Goal: Check status: Check status

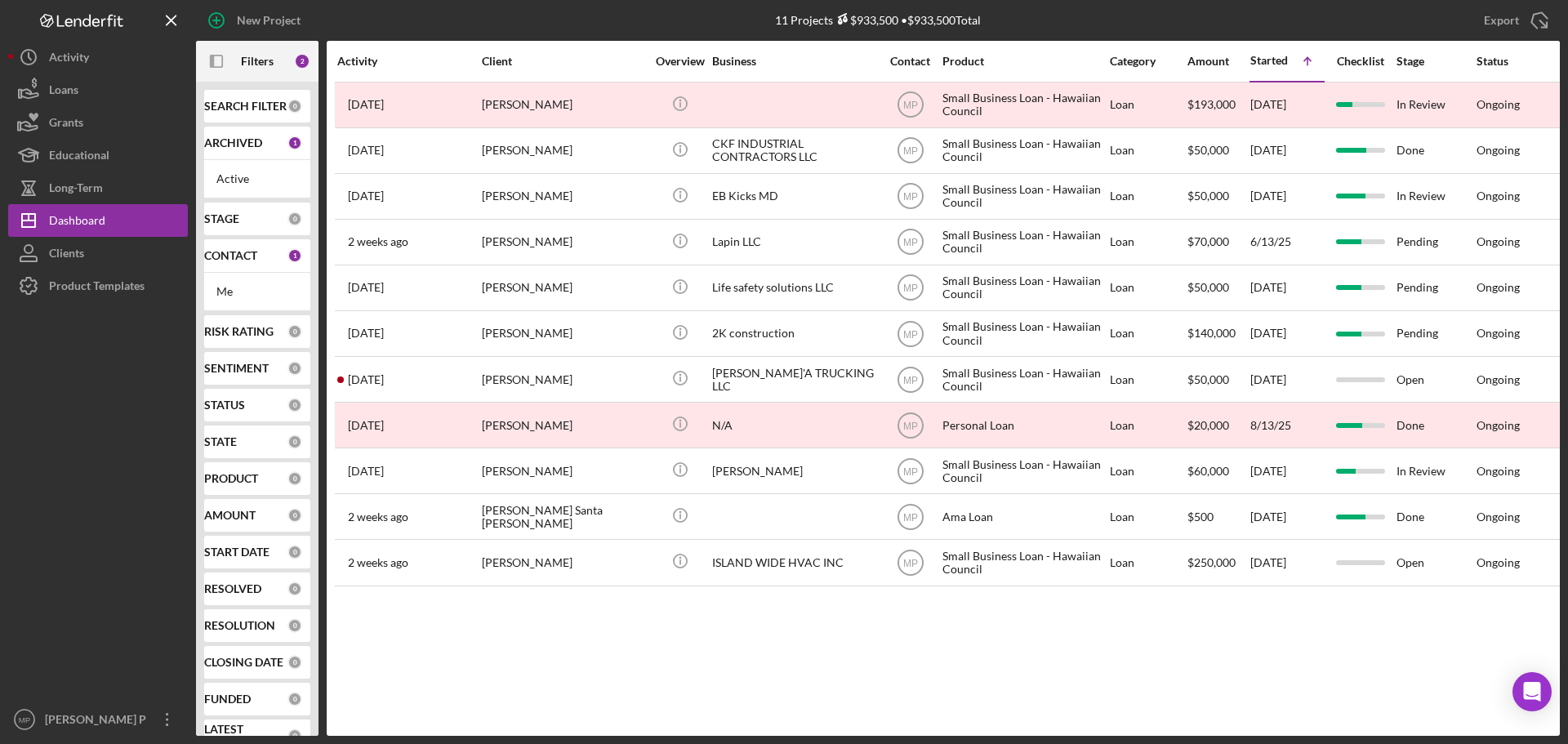
click at [602, 154] on div "[PERSON_NAME]" at bounding box center [563, 150] width 163 height 44
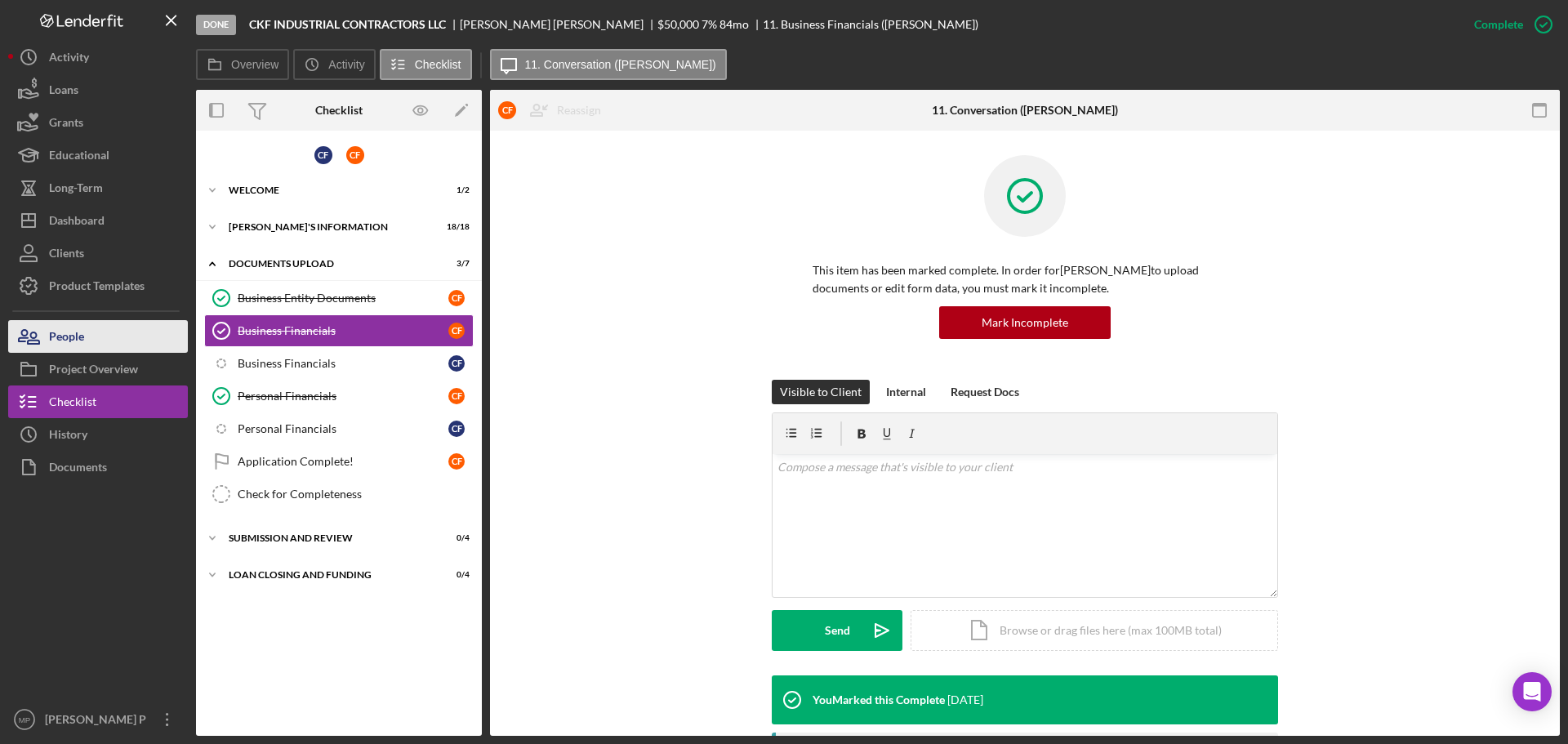
click at [95, 329] on button "People" at bounding box center [98, 336] width 179 height 33
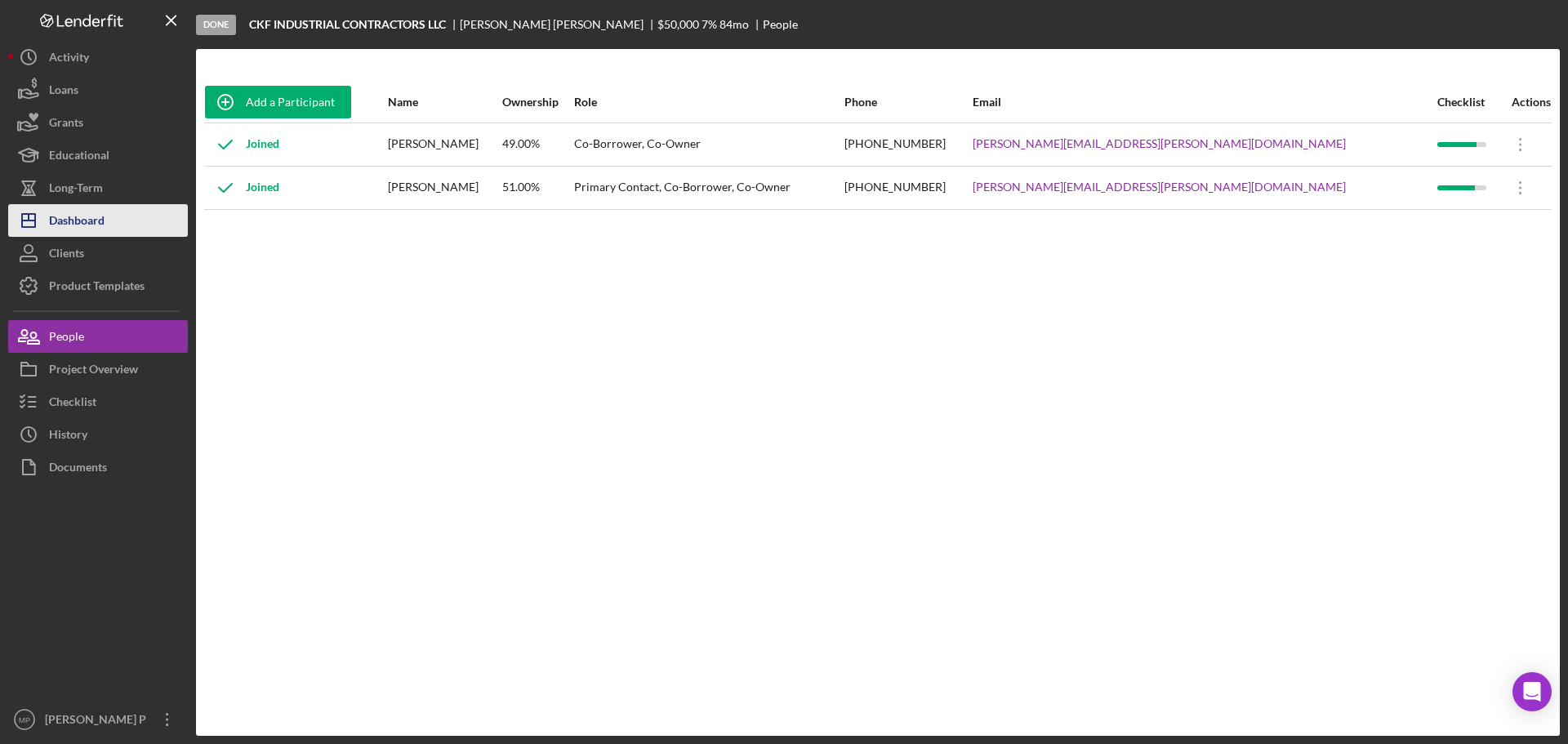
click at [93, 230] on div "Dashboard" at bounding box center [76, 222] width 56 height 36
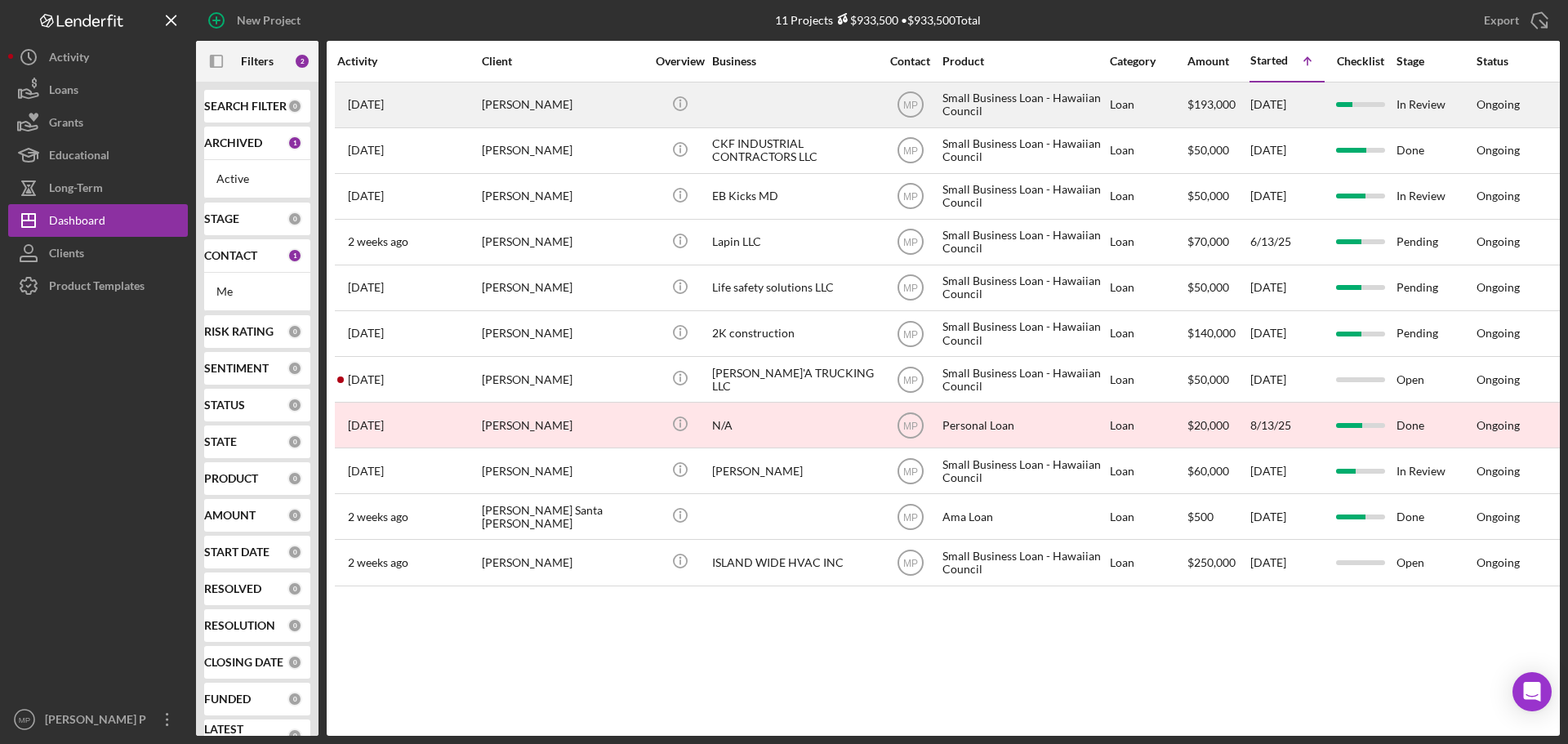
click at [1028, 104] on div "Small Business Loan - Hawaiian Council" at bounding box center [1024, 105] width 163 height 44
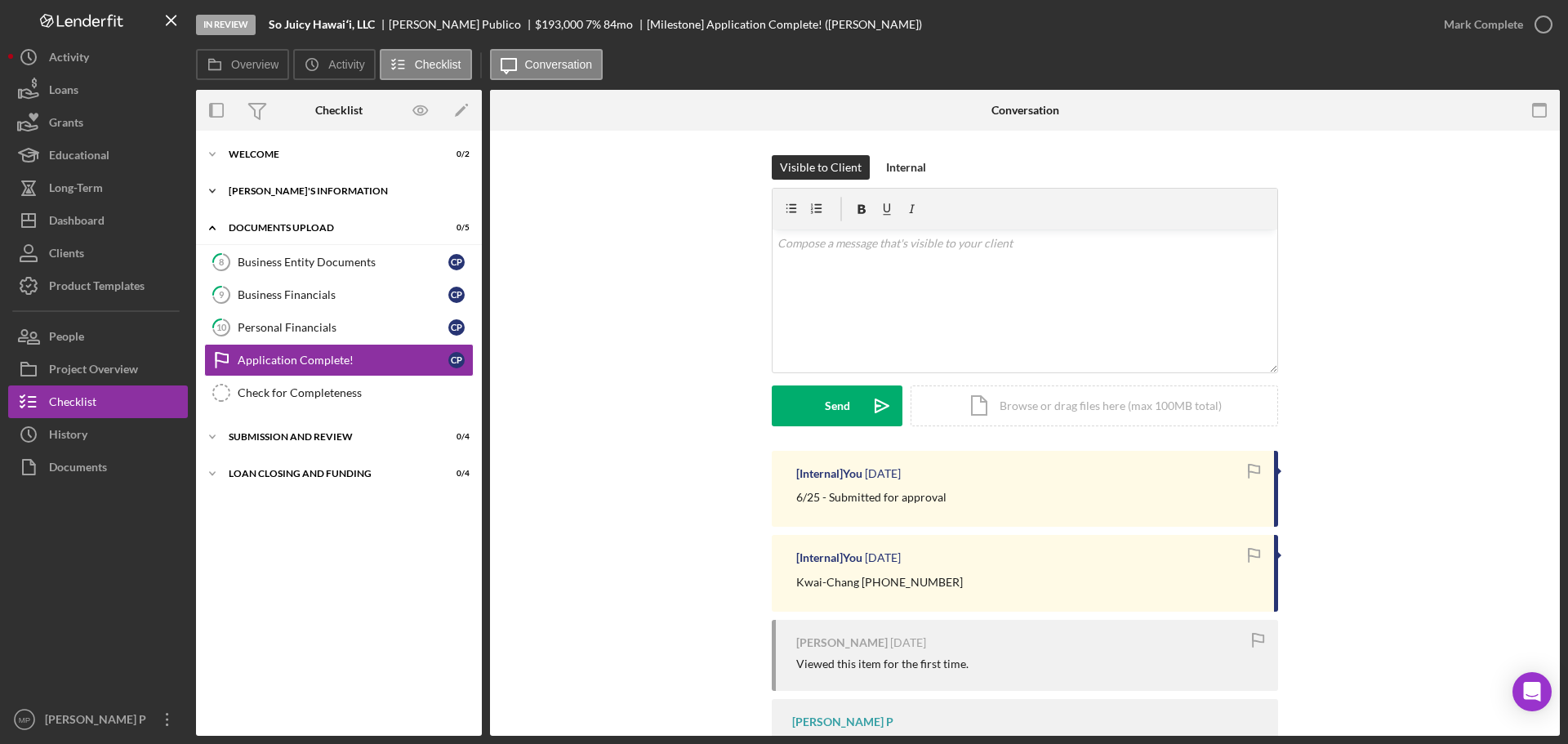
click at [286, 188] on div "[PERSON_NAME]'S INFORMATION" at bounding box center [345, 191] width 232 height 10
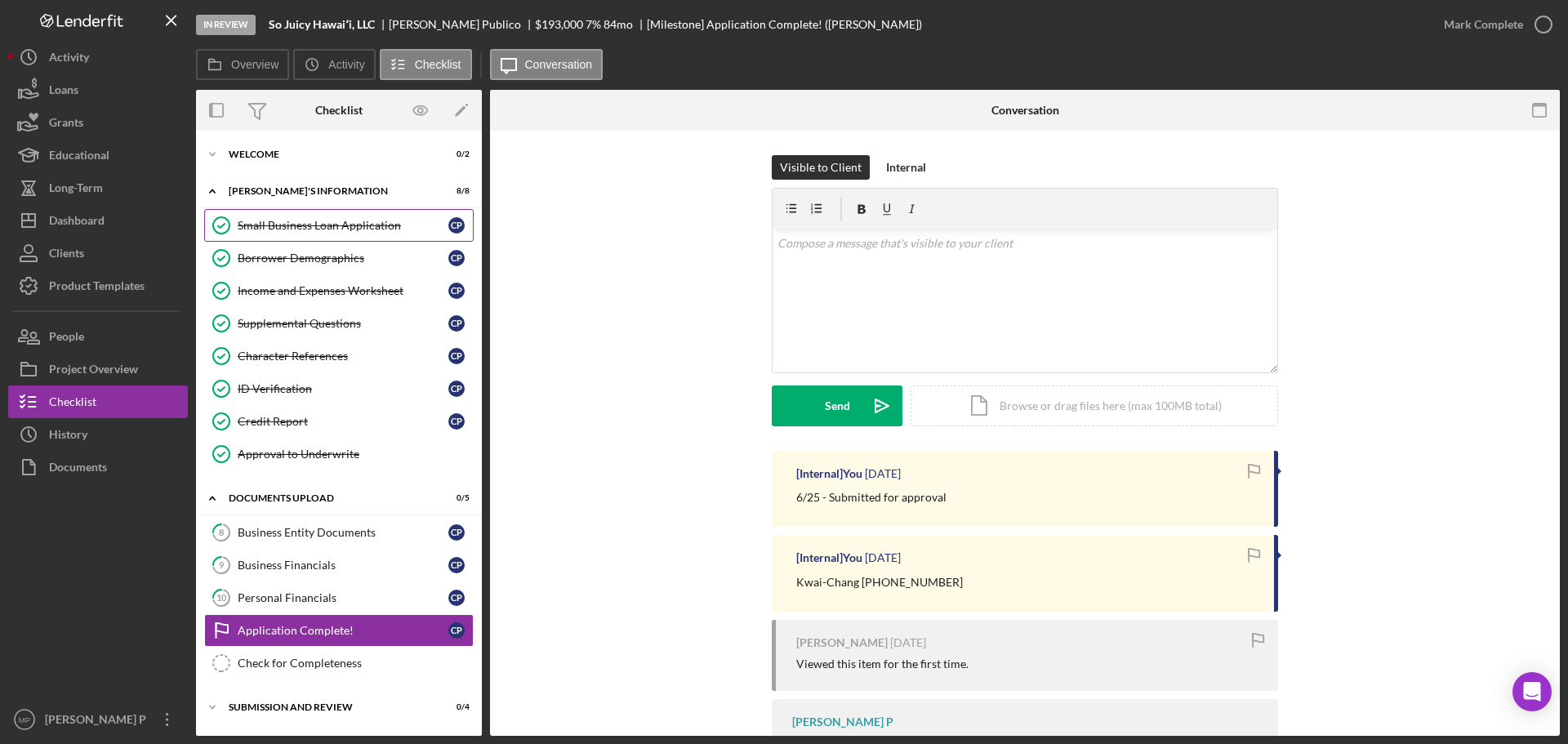
click at [337, 233] on link "Small Business Loan Application Small Business Loan Application C P" at bounding box center [339, 226] width 270 height 33
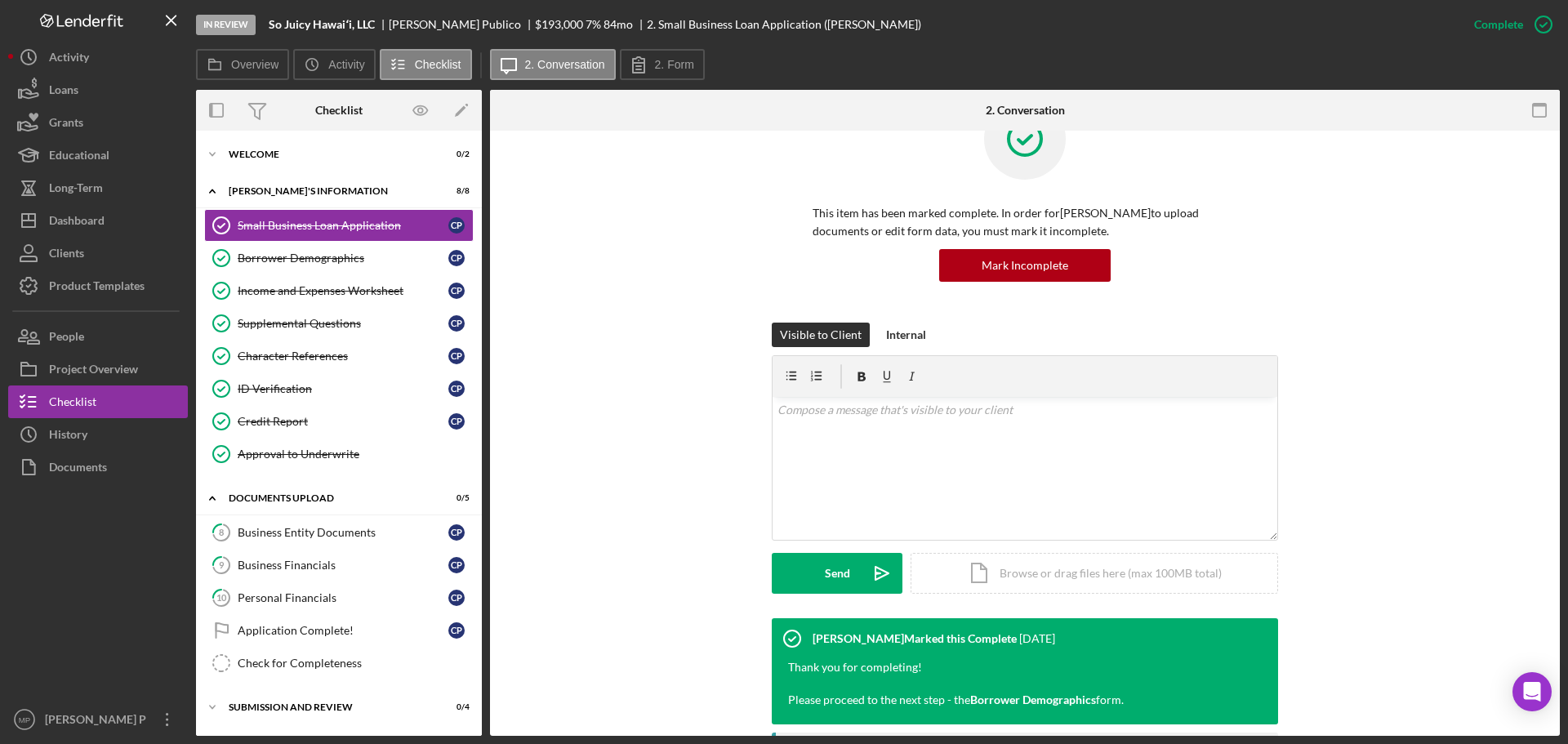
scroll to position [327, 0]
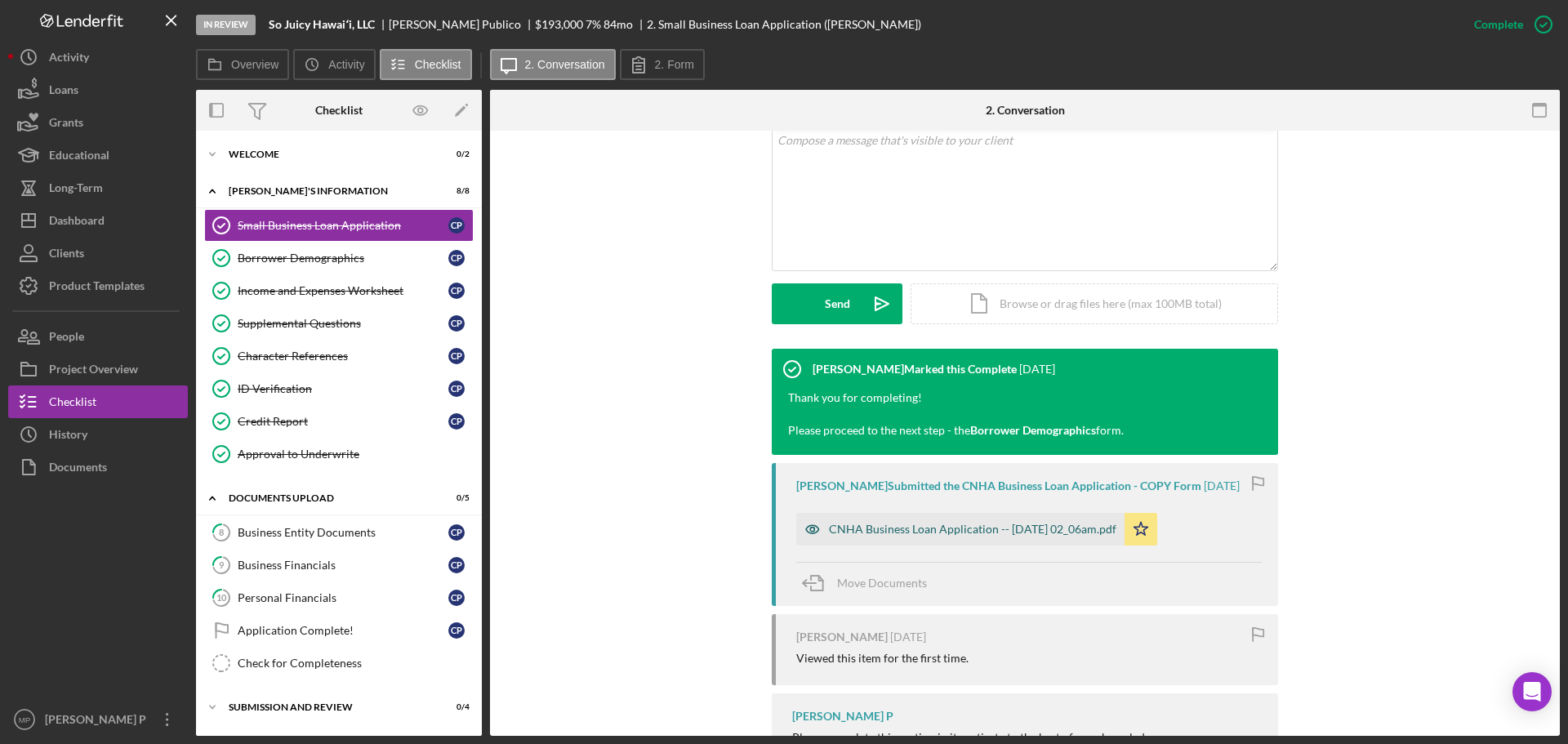
click at [1032, 520] on div "CNHA Business Loan Application -- [DATE] 02_06am.pdf" at bounding box center [960, 529] width 328 height 33
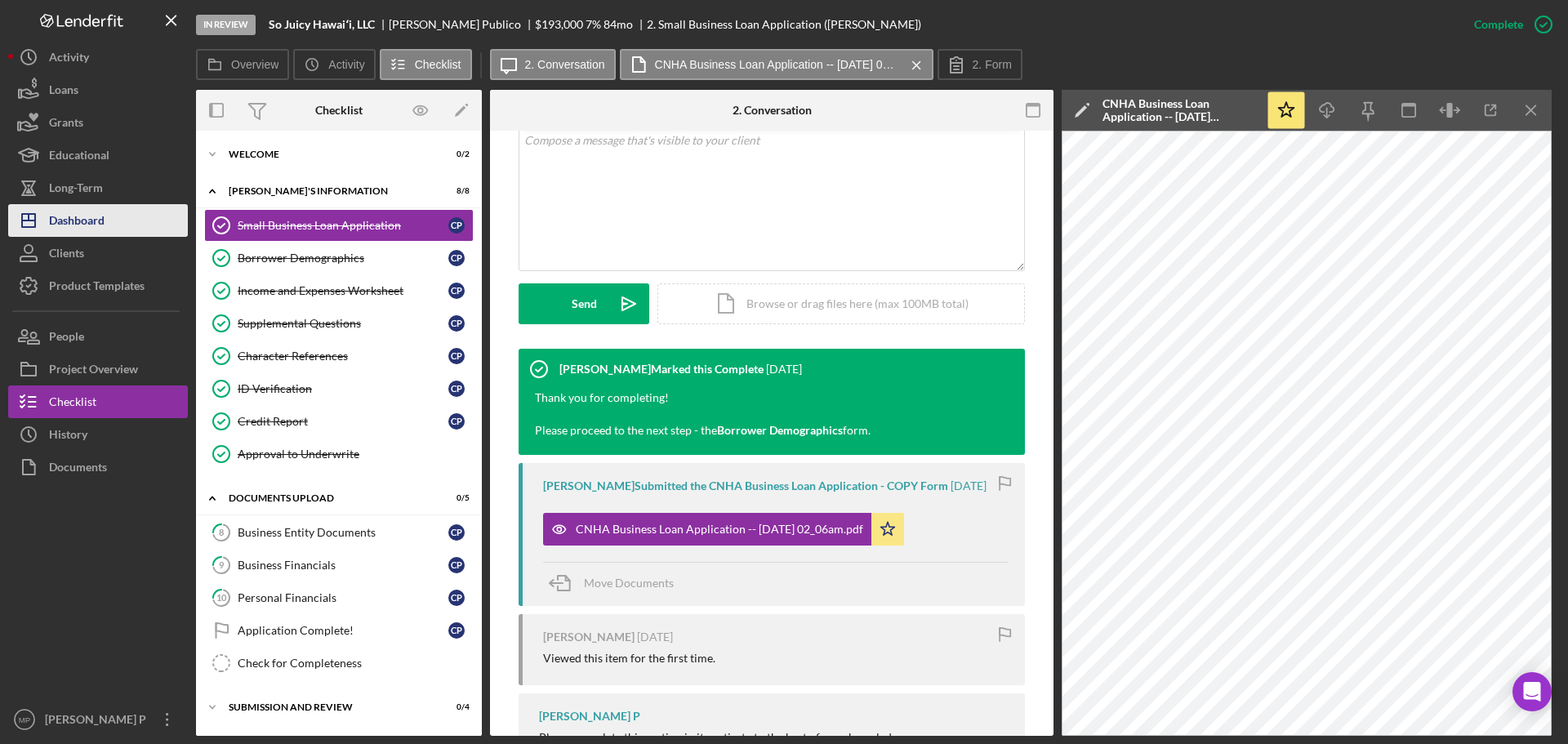
click at [108, 216] on button "Icon/Dashboard Dashboard" at bounding box center [98, 220] width 179 height 33
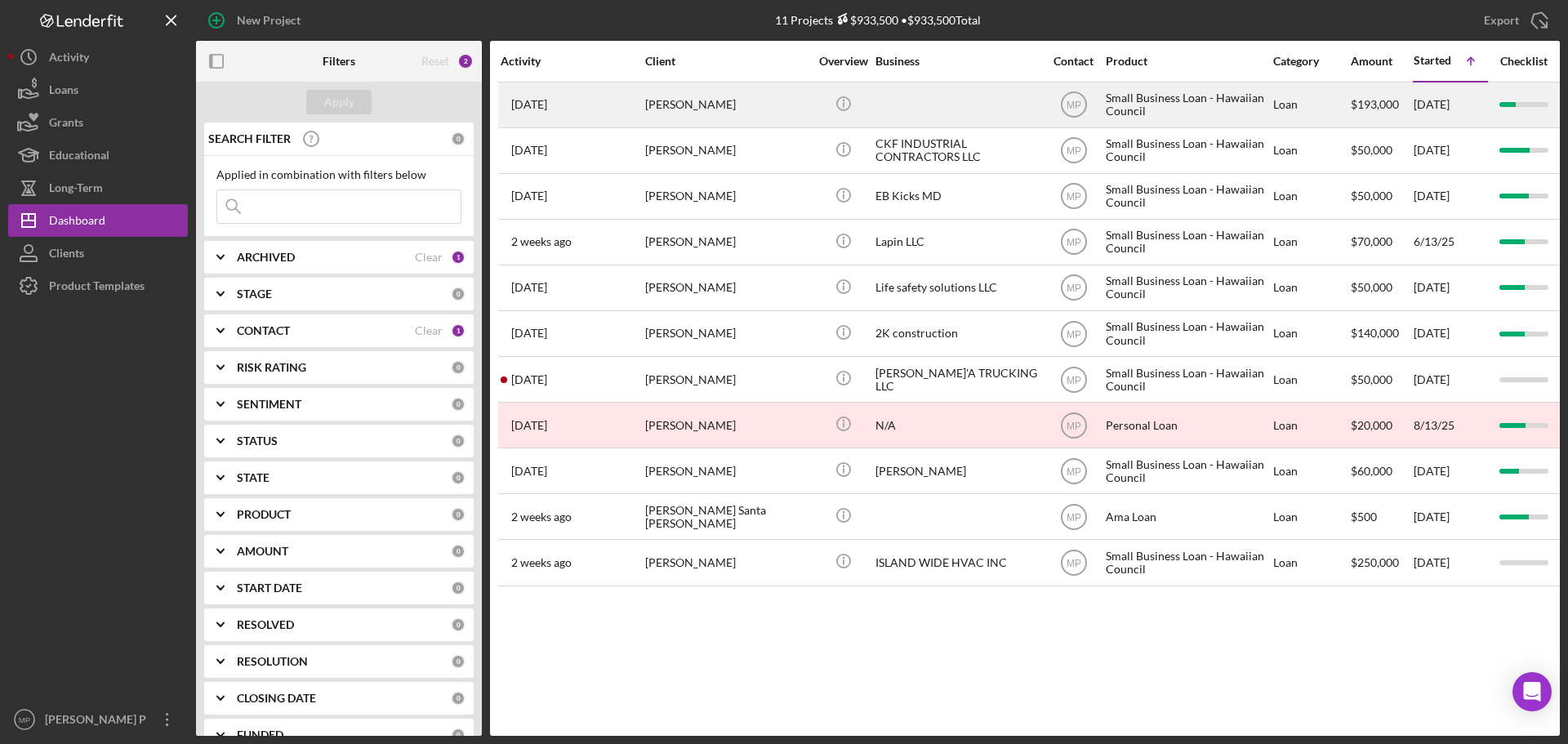
click at [950, 115] on div at bounding box center [957, 105] width 163 height 44
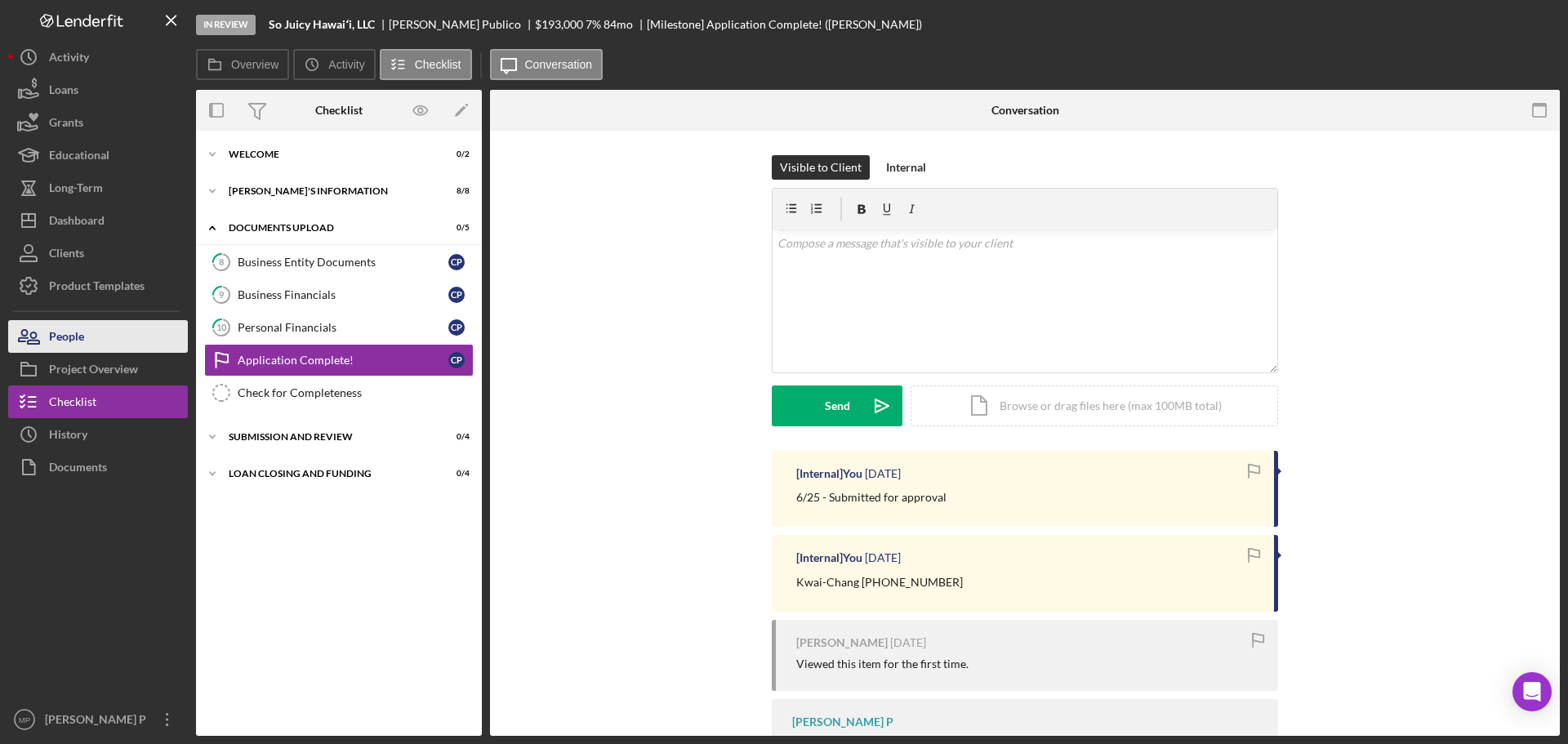
click at [97, 342] on button "People" at bounding box center [98, 336] width 179 height 33
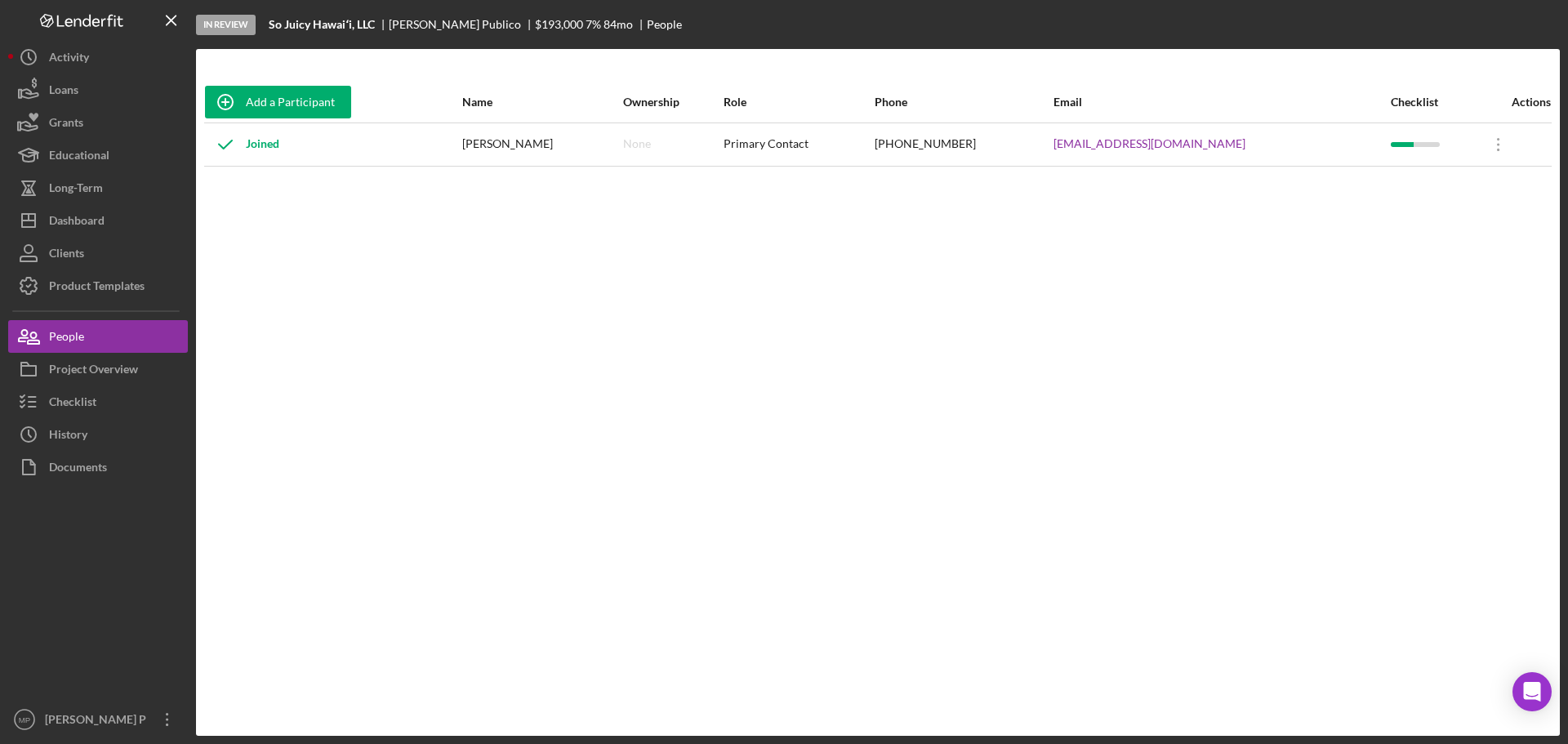
drag, startPoint x: 1057, startPoint y: 204, endPoint x: 856, endPoint y: 177, distance: 202.8
click at [1056, 204] on div "Add a Participant Name Ownership Role Phone Email Checklist Actions Joined [PER…" at bounding box center [878, 392] width 1364 height 621
drag, startPoint x: 497, startPoint y: 139, endPoint x: 650, endPoint y: 237, distance: 181.7
click at [577, 145] on tr "Joined [PERSON_NAME] None Primary Contact [PHONE_NUMBER] [EMAIL_ADDRESS][DOMAIN…" at bounding box center [878, 144] width 1347 height 44
copy tr "Joined [PERSON_NAME]"
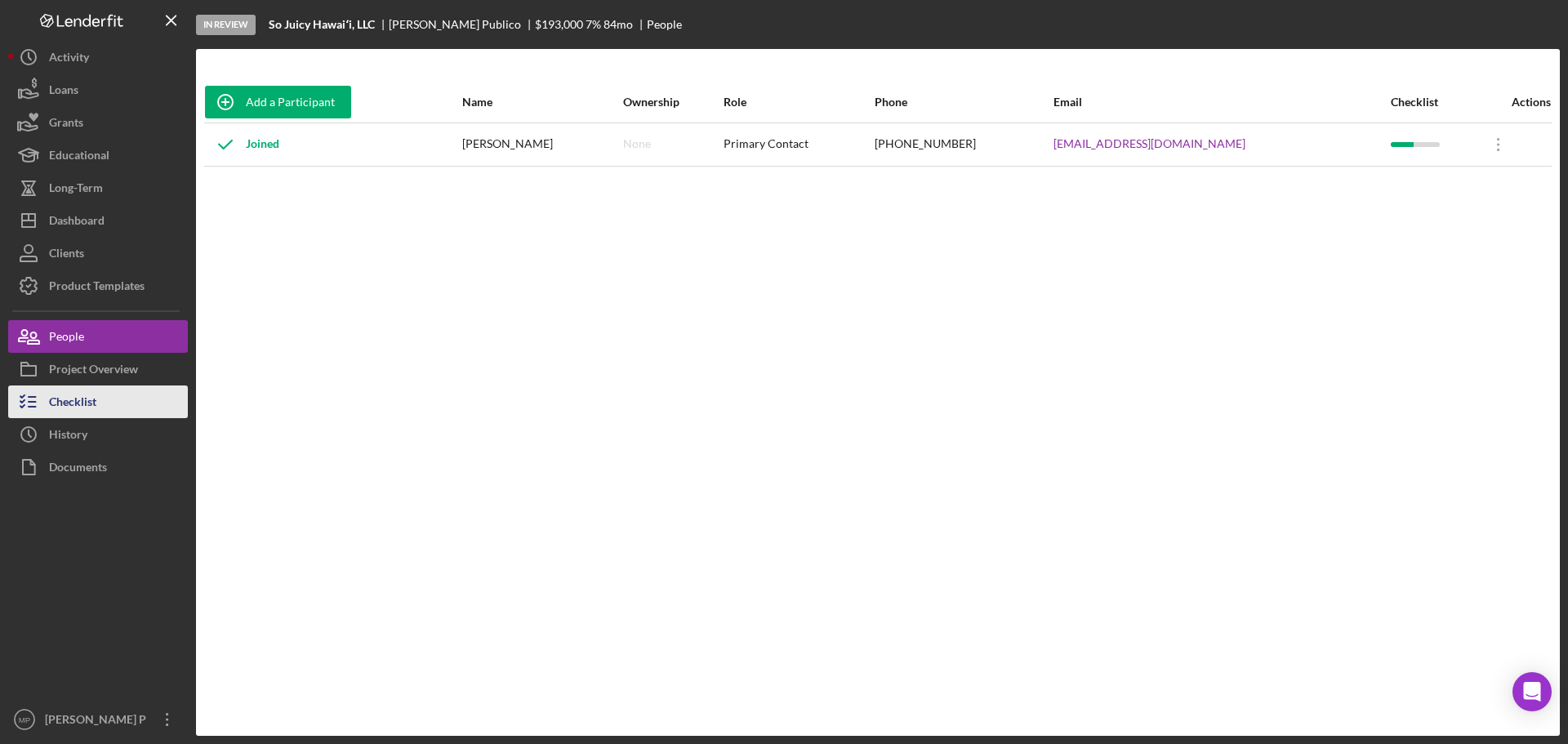
click at [80, 401] on div "Checklist" at bounding box center [72, 403] width 47 height 36
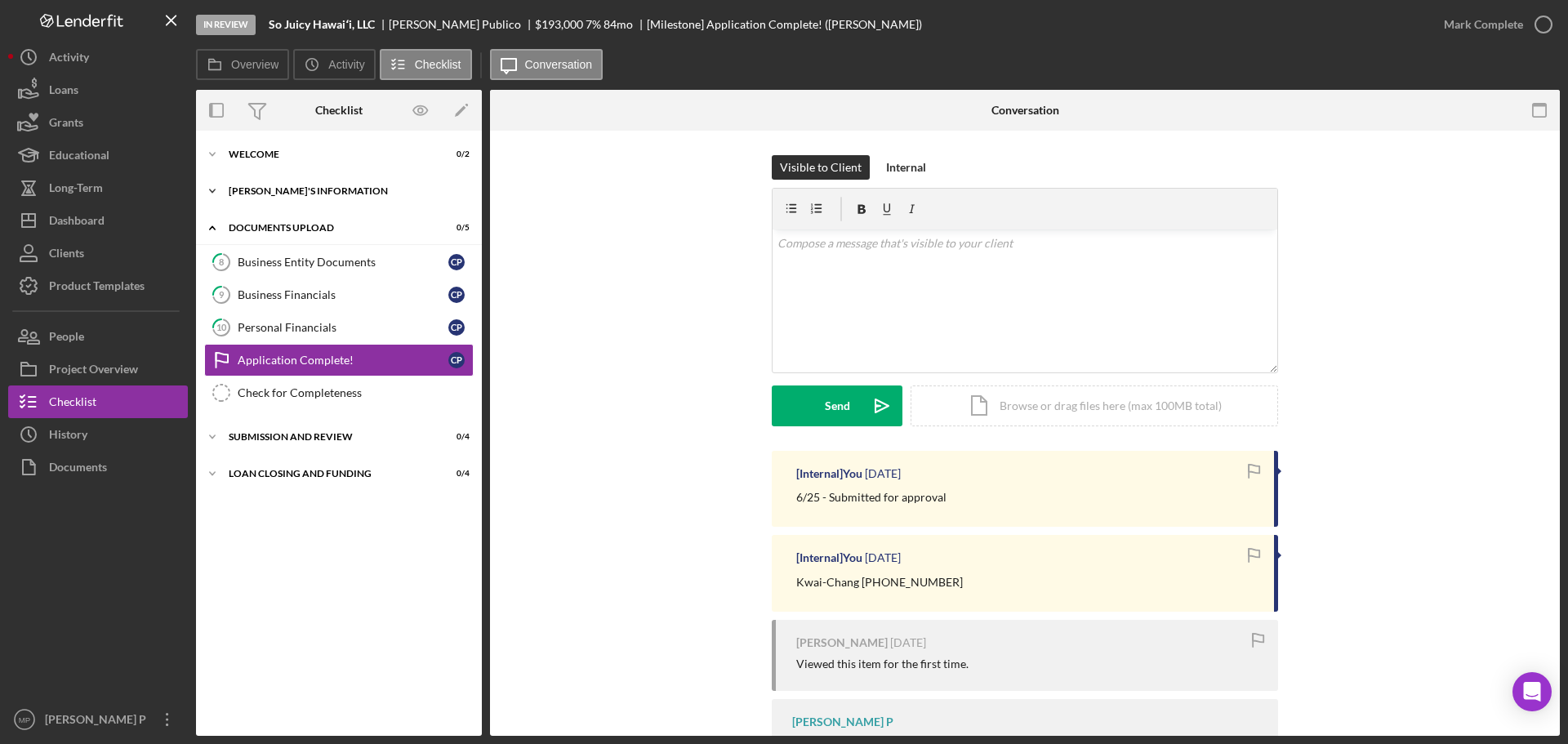
click at [322, 186] on div "Icon/Expander [PERSON_NAME]'S INFORMATION 8 / 8" at bounding box center [339, 191] width 286 height 33
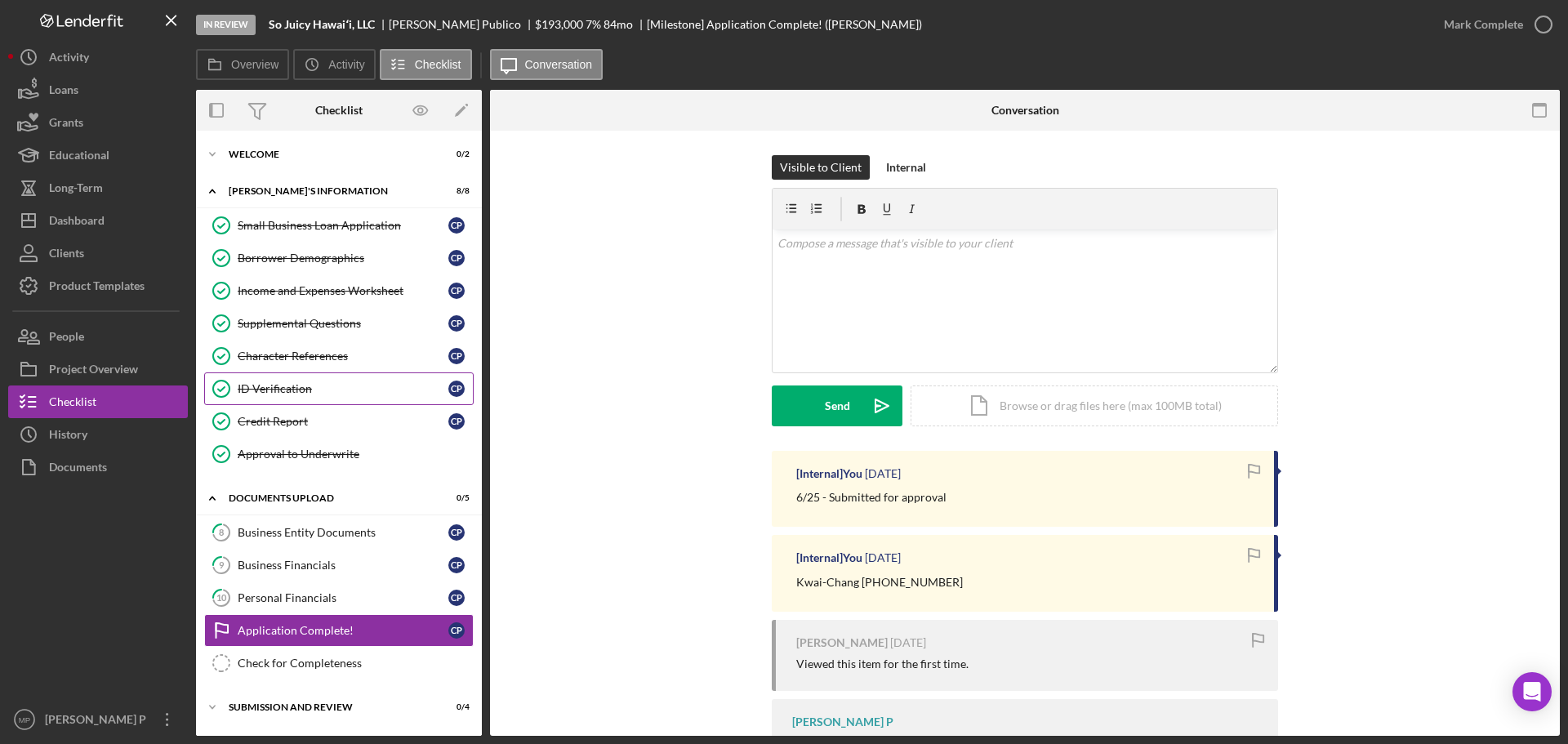
click at [297, 397] on link "ID Verification ID Verification C P" at bounding box center [339, 389] width 270 height 33
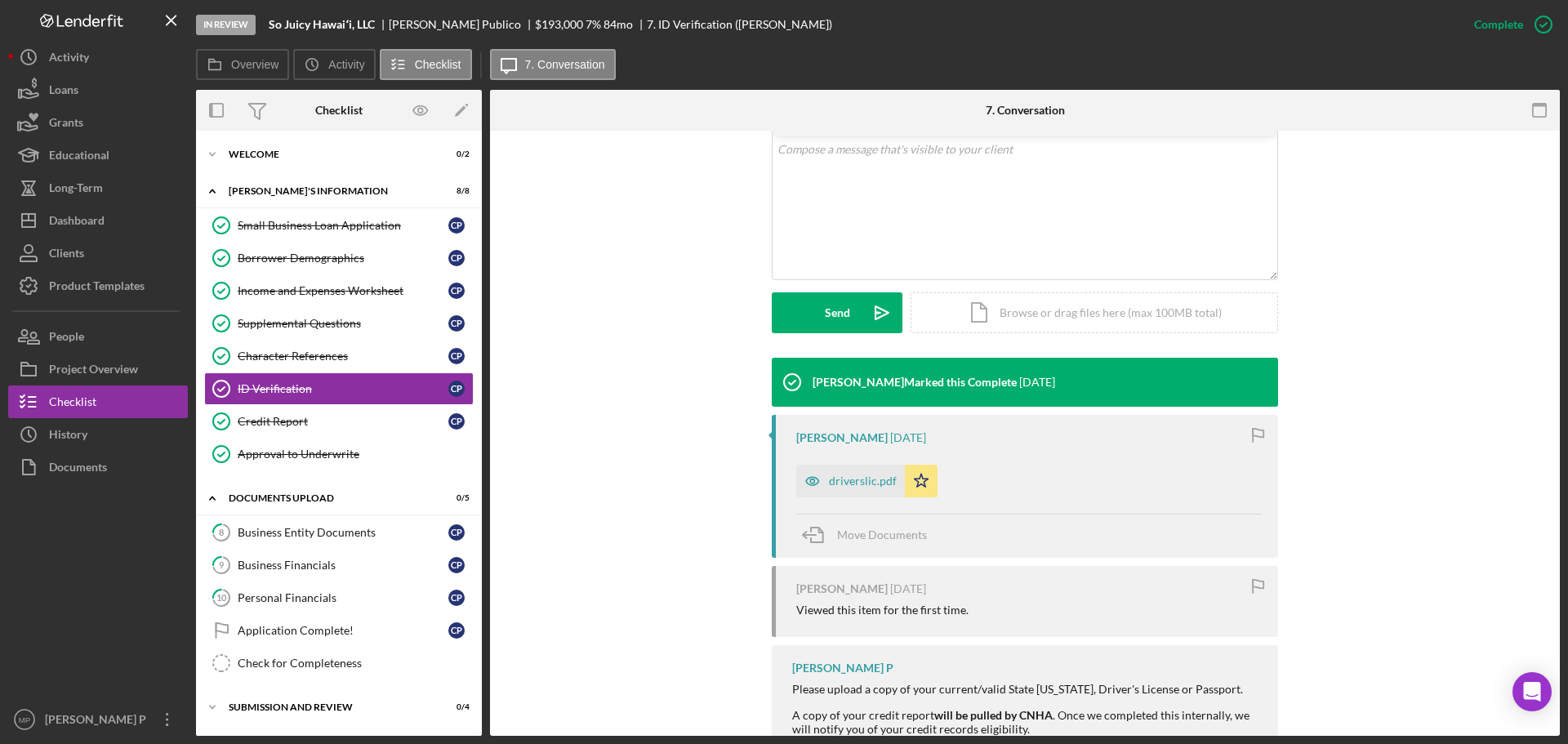
scroll to position [327, 0]
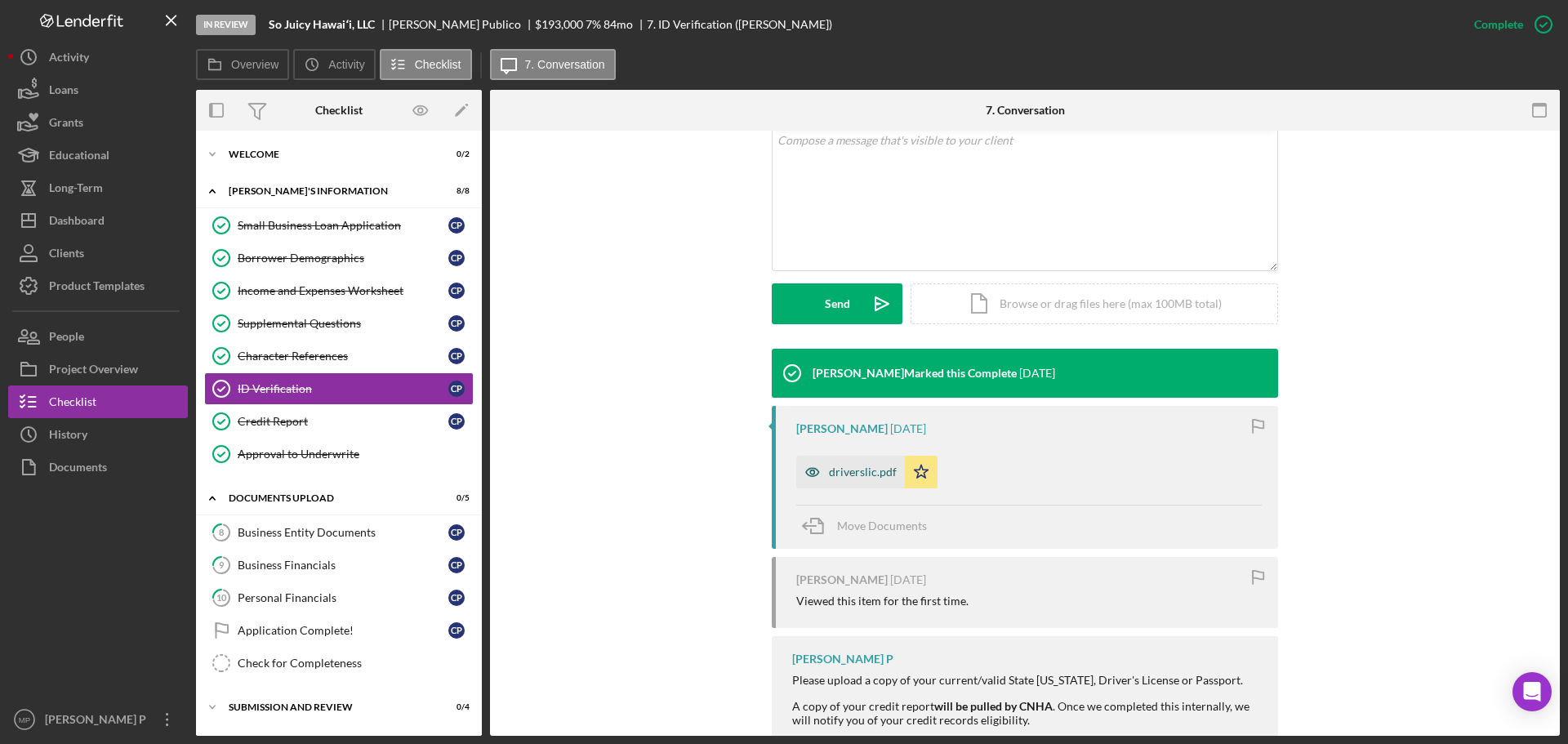
click at [839, 475] on div "driverslic.pdf" at bounding box center [863, 471] width 67 height 13
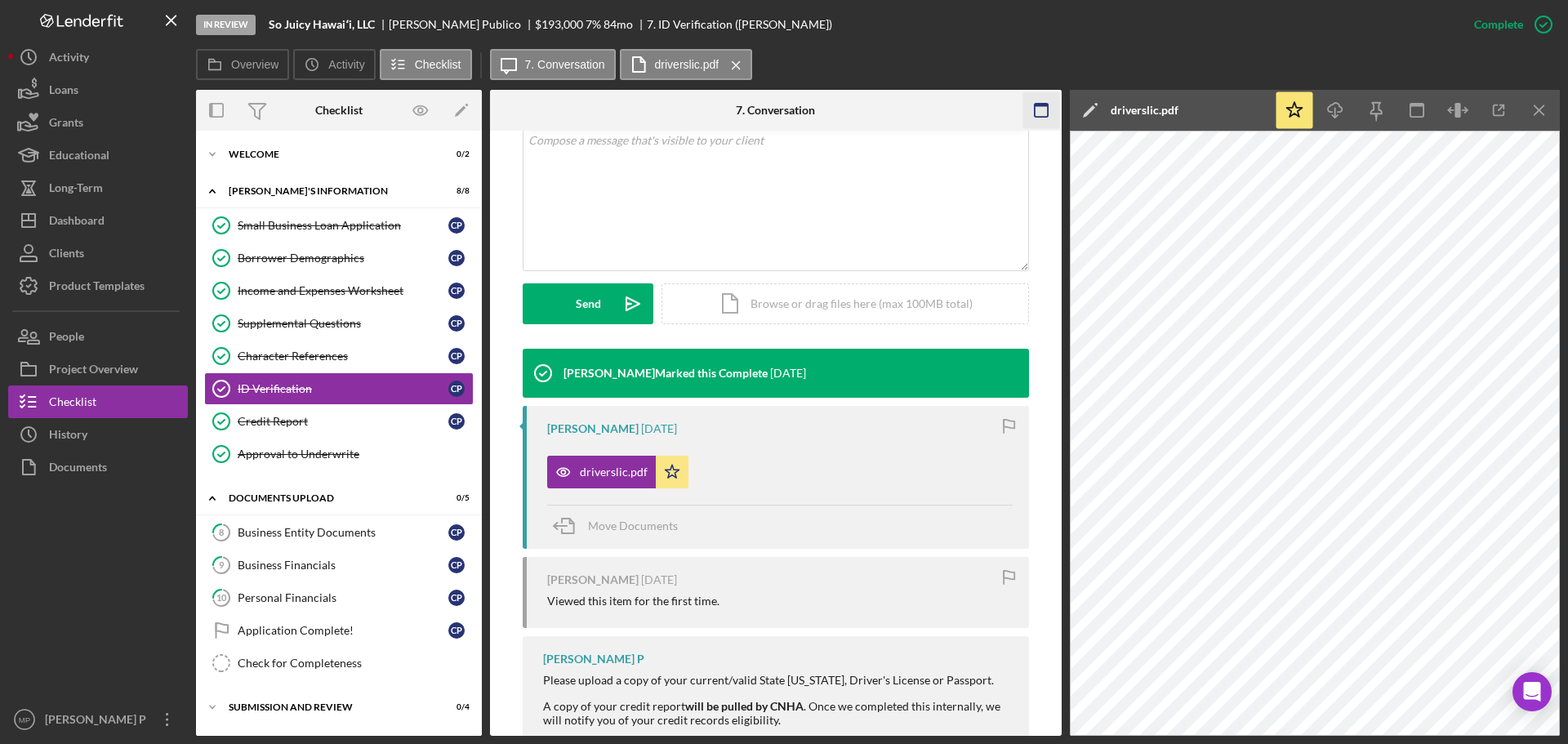
click at [1534, 104] on icon "Icon/Menu Close" at bounding box center [1539, 110] width 36 height 36
